Goal: Check status: Check status

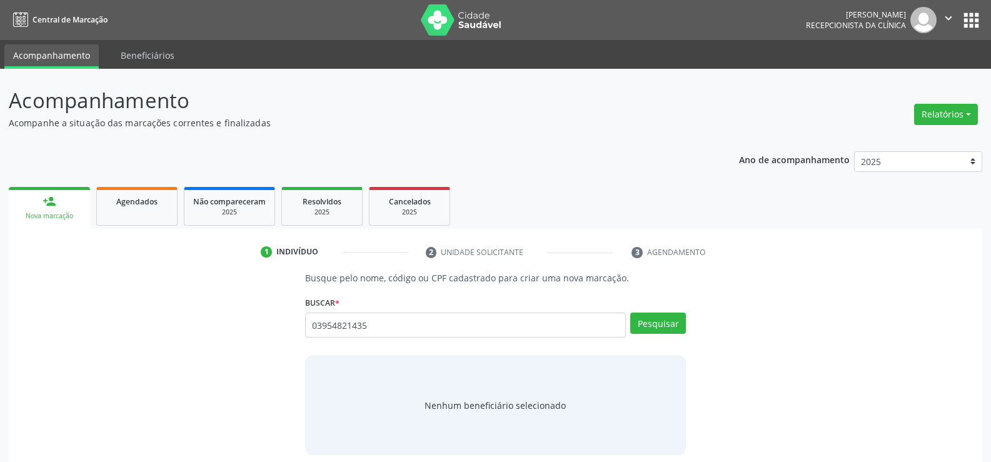
type input "03954821435"
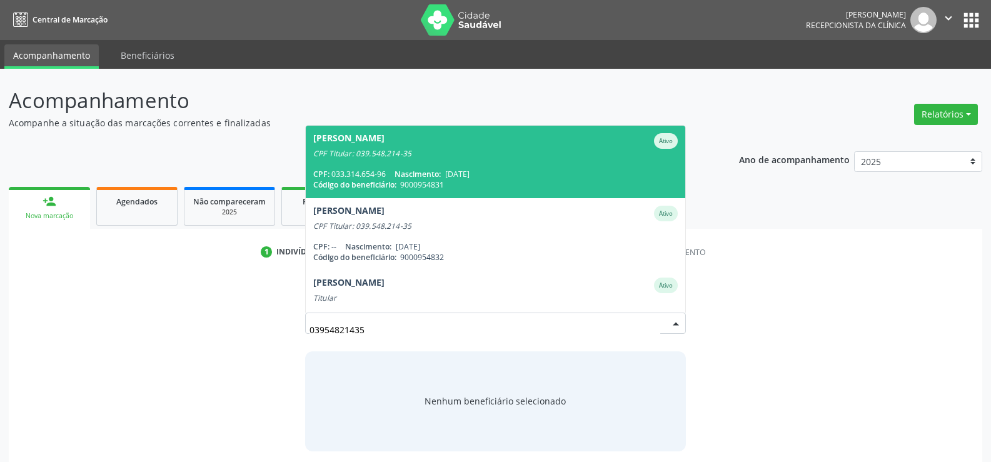
click at [420, 168] on span "[PERSON_NAME] CPF Titular: 039.548.214-35 CPF: 033.314.654-96 Nascimento: [DATE…" at bounding box center [496, 162] width 380 height 72
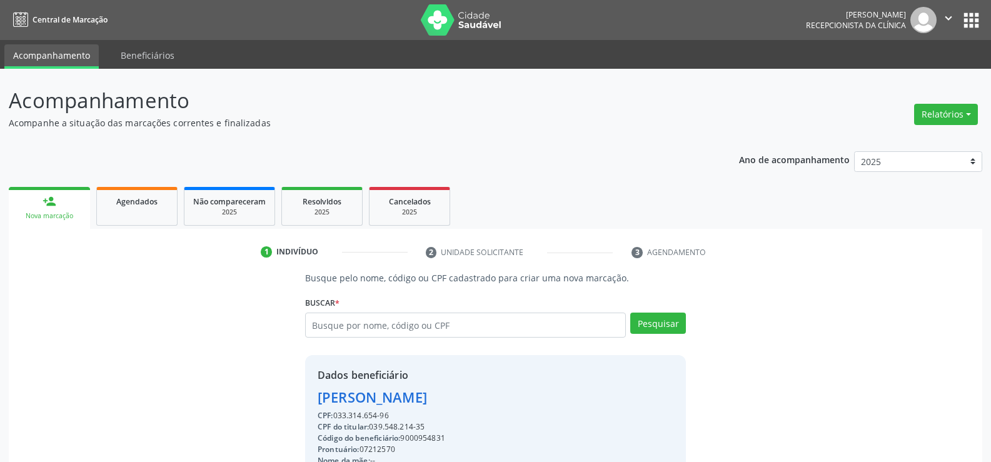
click at [428, 401] on div "[PERSON_NAME]" at bounding box center [438, 397] width 241 height 21
drag, startPoint x: 435, startPoint y: 428, endPoint x: 373, endPoint y: 428, distance: 61.9
click at [373, 428] on div "CPF do titular: 039.548.214-35" at bounding box center [438, 426] width 241 height 11
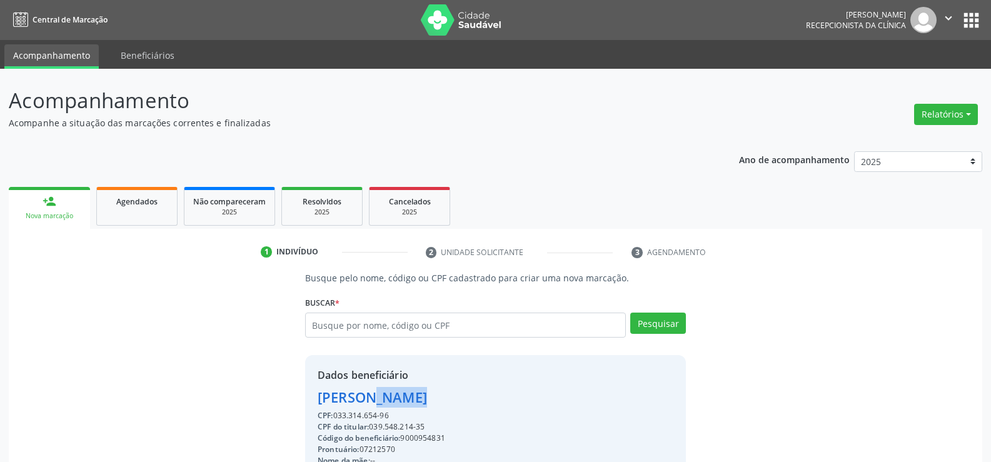
copy div "039.548.214-35"
click at [346, 318] on input "text" at bounding box center [465, 325] width 321 height 25
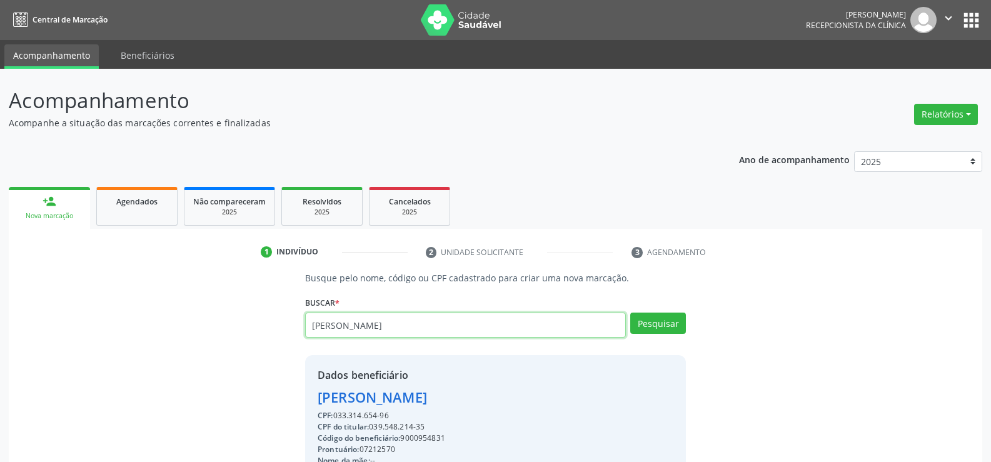
type input "[PERSON_NAME]"
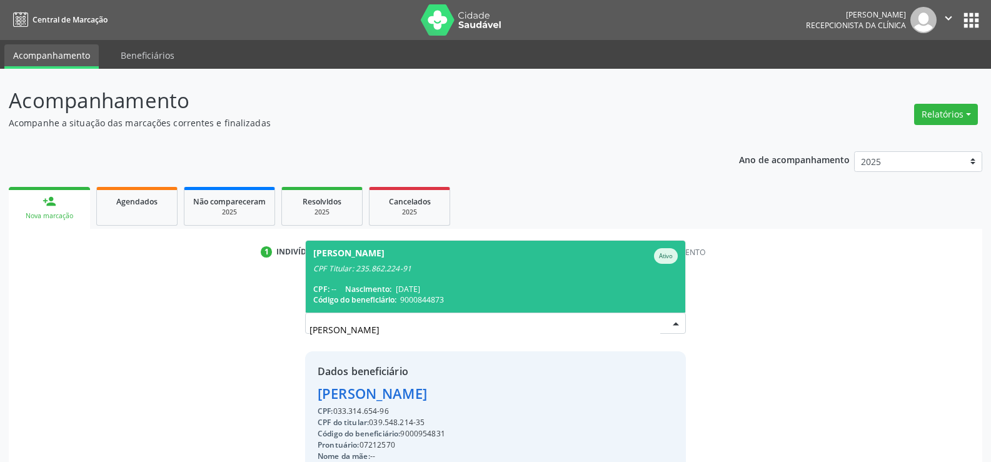
click at [340, 237] on div "1 Indivíduo 2 Unidade solicitante 3 Agendamento Busque pelo nome, código ou CPF…" at bounding box center [496, 438] width 974 height 419
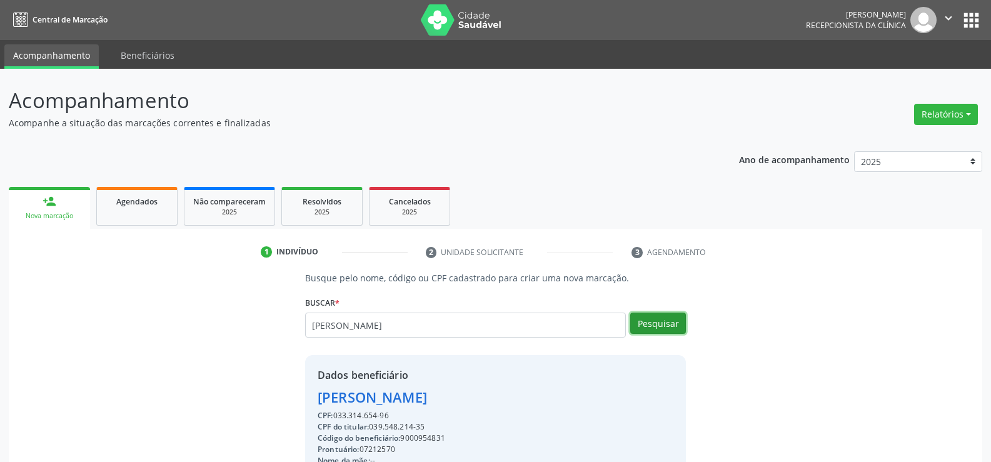
click at [670, 333] on button "Pesquisar" at bounding box center [658, 323] width 56 height 21
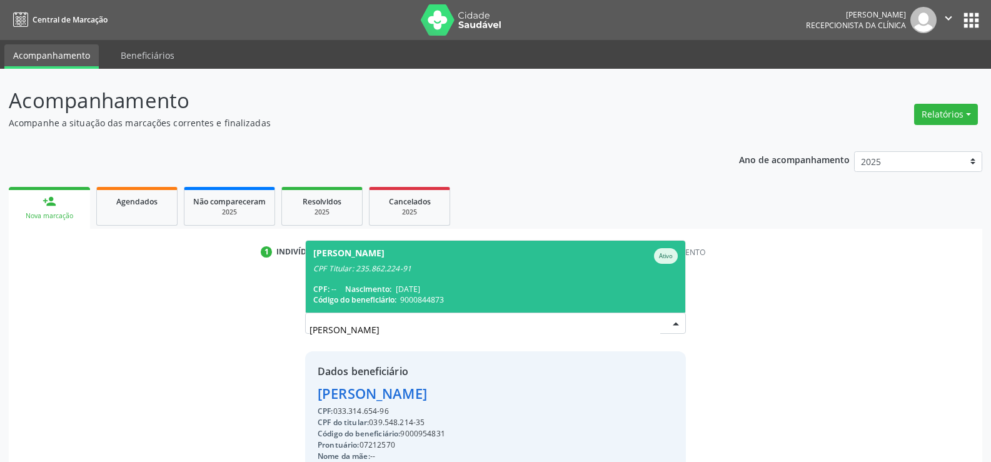
click at [488, 256] on div "[PERSON_NAME] [PERSON_NAME]" at bounding box center [495, 256] width 365 height 16
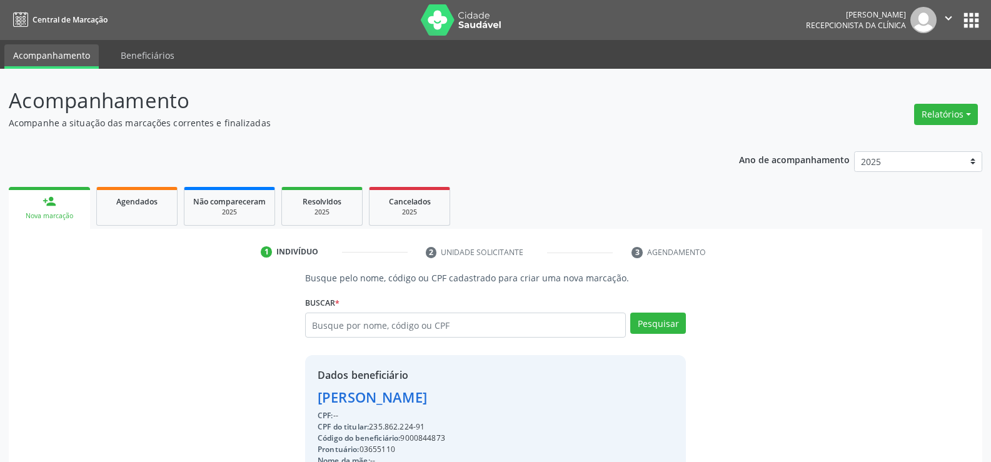
click at [426, 396] on div "[PERSON_NAME]" at bounding box center [398, 397] width 161 height 21
copy div "[PERSON_NAME]"
